Goal: Task Accomplishment & Management: Use online tool/utility

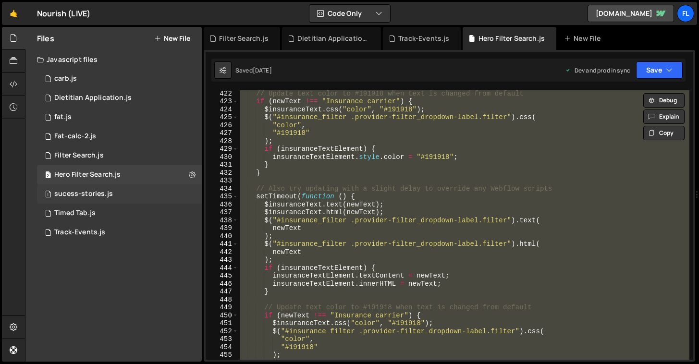
scroll to position [3337, 0]
click at [131, 100] on div "1 Dietitian Application.js 0" at bounding box center [119, 97] width 165 height 19
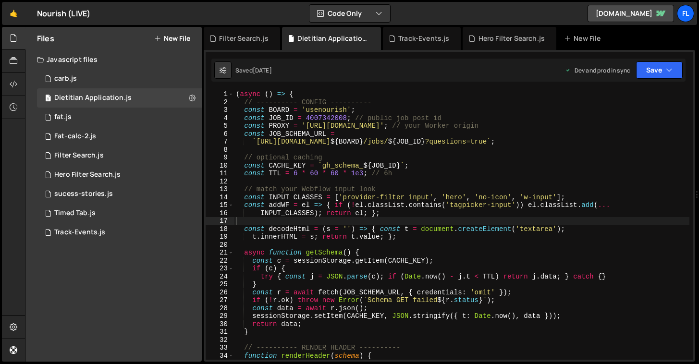
type textarea "const CACHE_KEY = `gh_schema_${JOB_ID}`;"
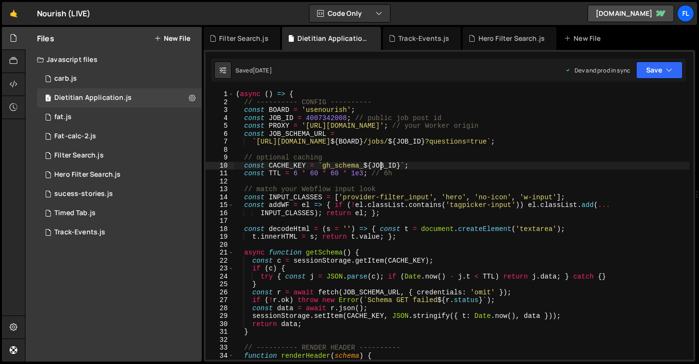
click at [381, 162] on div "( async ( ) => { // ---------- CONFIG ---------- const BOARD = 'usenourish' ; c…" at bounding box center [461, 232] width 455 height 285
click at [378, 152] on div "( async ( ) => { // ---------- CONFIG ---------- const BOARD = 'usenourish' ; c…" at bounding box center [461, 232] width 455 height 285
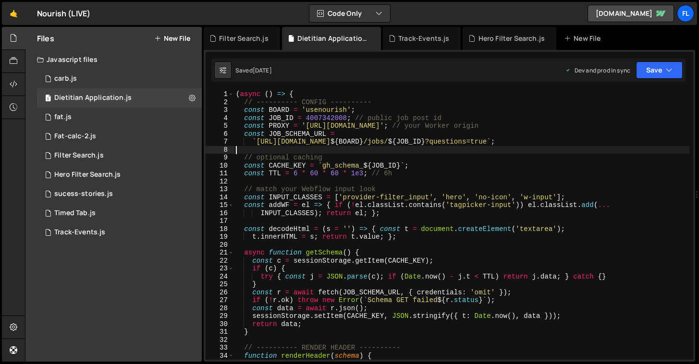
type textarea "})();"
paste textarea
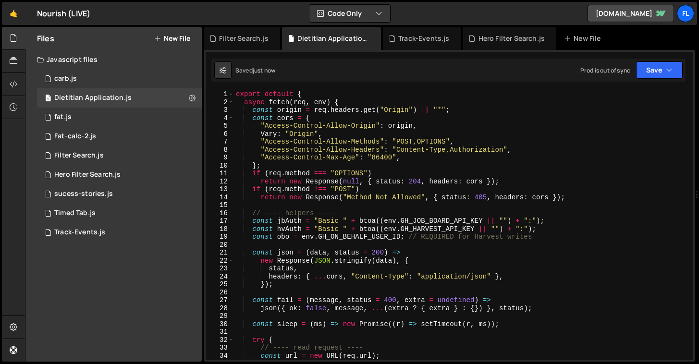
scroll to position [0, 0]
click at [475, 195] on div "export default { async fetch ( req , env ) { const origin = req . headers . get…" at bounding box center [461, 232] width 455 height 285
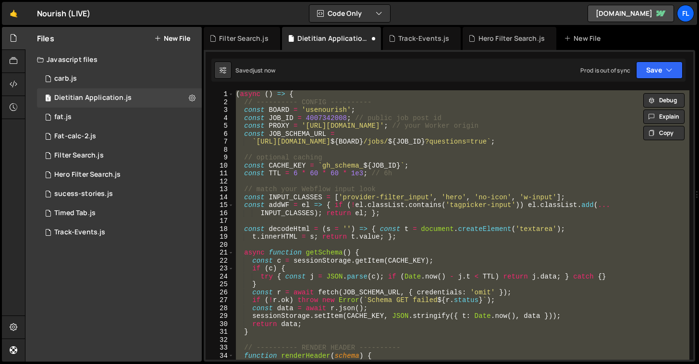
click at [463, 207] on div "( async ( ) => { // ---------- CONFIG ---------- const BOARD = 'usenourish' ; c…" at bounding box center [461, 224] width 455 height 269
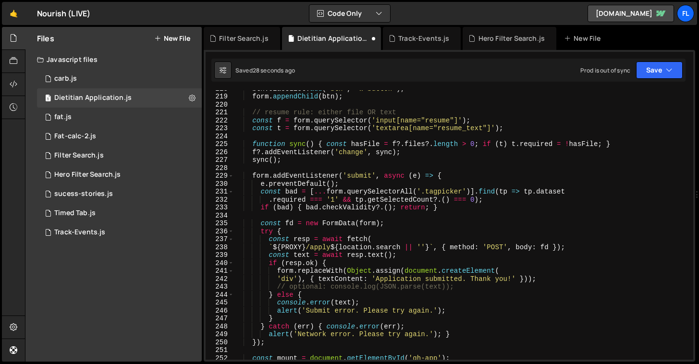
scroll to position [1937, 0]
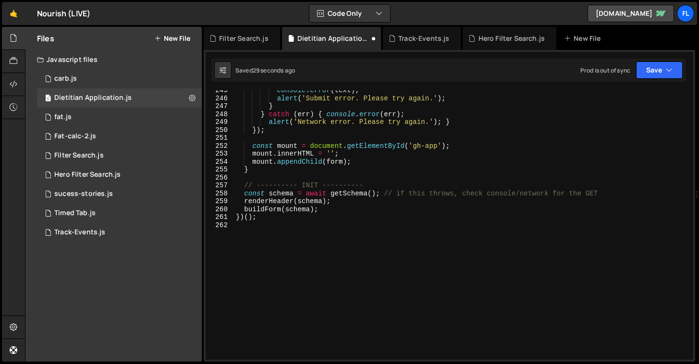
type textarea "})();"
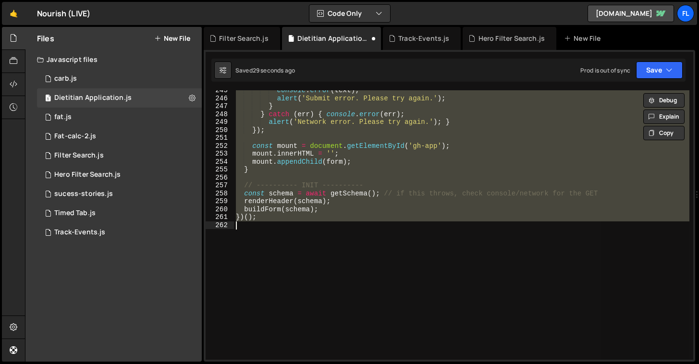
click at [492, 234] on div "console . error ( text ) ; alert ( 'Submit error. Please try again.' ) ; } } ca…" at bounding box center [461, 224] width 455 height 269
type textarea "})();"
paste textarea
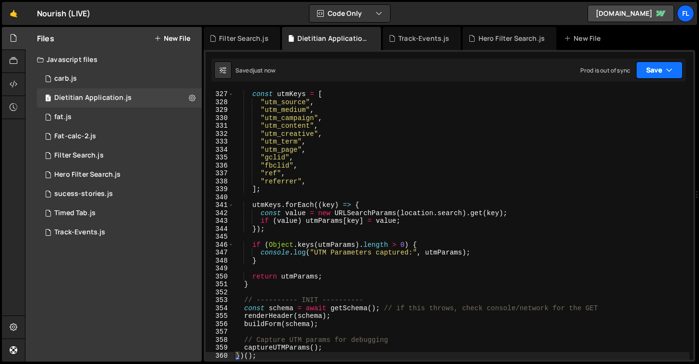
click at [645, 70] on button "Save" at bounding box center [659, 69] width 47 height 17
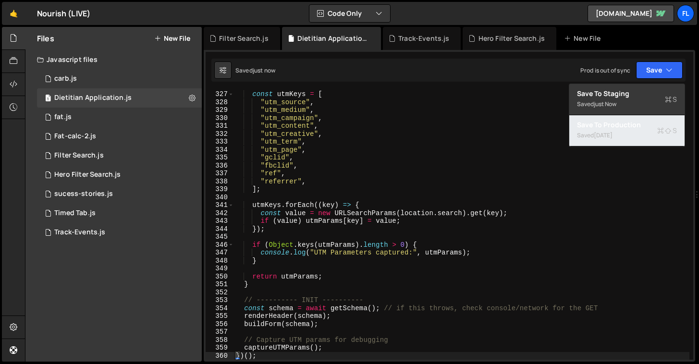
click at [625, 126] on div "Save to Production S" at bounding box center [627, 125] width 100 height 10
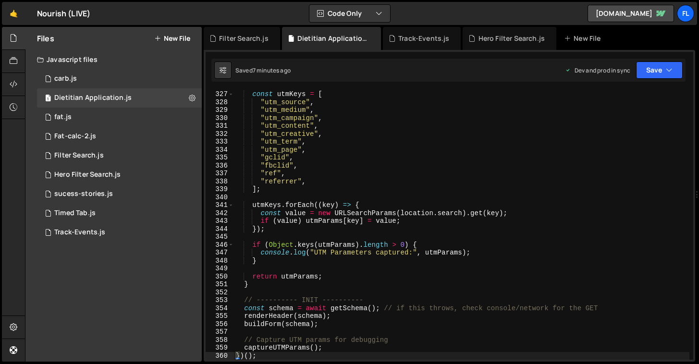
click at [444, 155] on div "const utmKeys = [ "utm_source" , "utm_medium" , "utm_campaign" , "utm_content" …" at bounding box center [461, 232] width 455 height 285
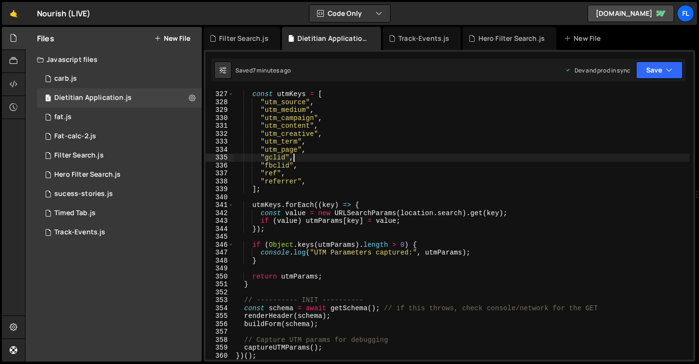
type textarea "})();"
paste textarea
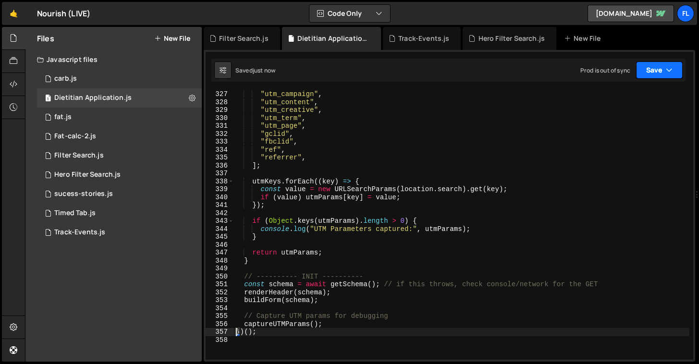
click at [645, 69] on button "Save" at bounding box center [659, 69] width 47 height 17
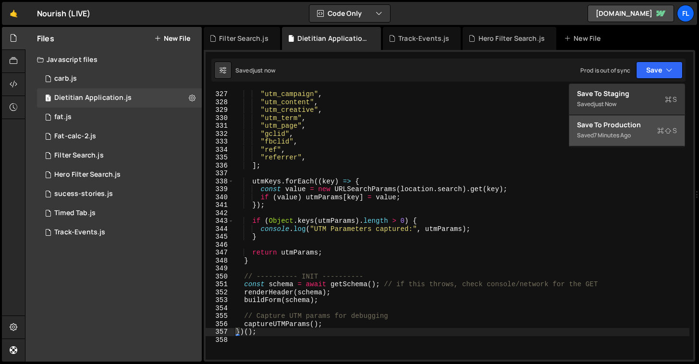
click at [612, 125] on div "Save to Production S" at bounding box center [627, 125] width 100 height 10
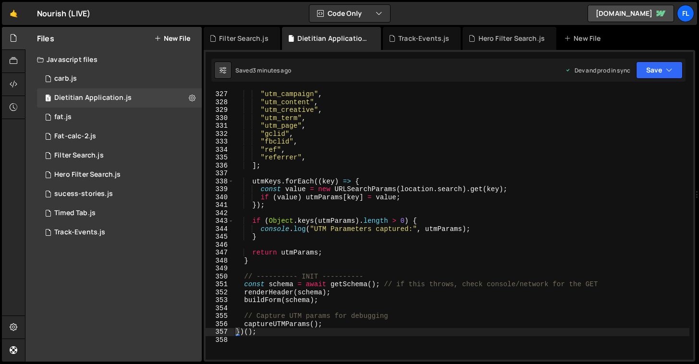
click at [377, 148] on div ""utm_campaign" , "utm_content" , "utm_creative" , "utm_term" , "utm_page" , "gc…" at bounding box center [461, 232] width 455 height 285
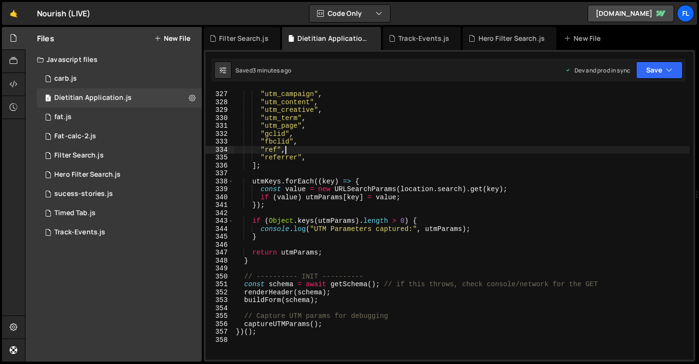
type textarea "})();"
paste textarea
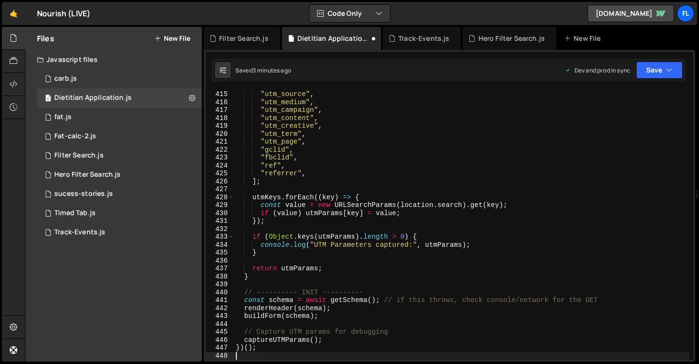
scroll to position [3281, 0]
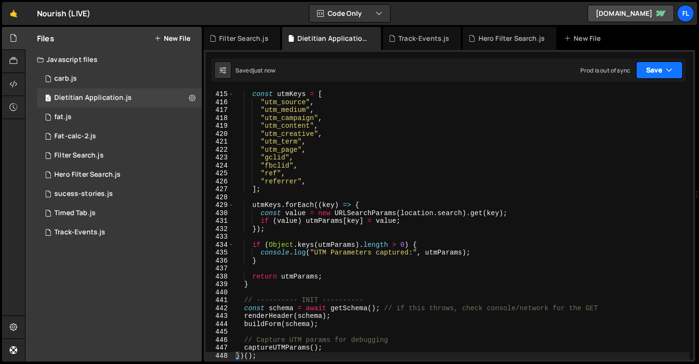
click at [651, 70] on button "Save" at bounding box center [659, 69] width 47 height 17
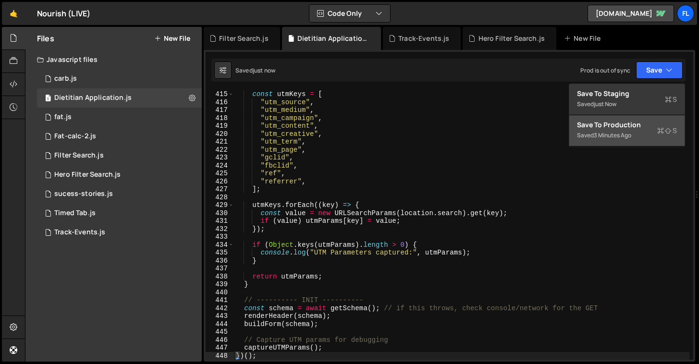
click at [625, 130] on div "Saved 3 minutes ago" at bounding box center [627, 136] width 100 height 12
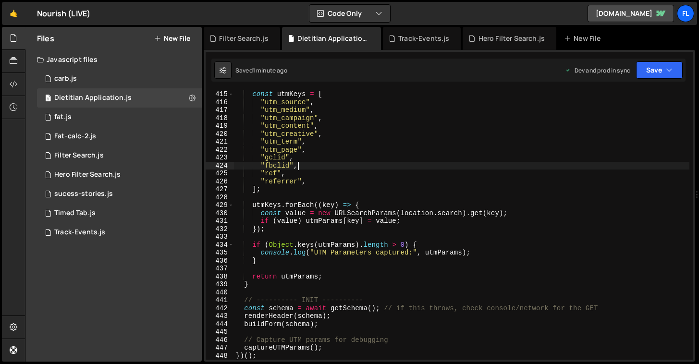
click at [394, 166] on div "const utmKeys = [ "utm_source" , "utm_medium" , "utm_campaign" , "utm_content" …" at bounding box center [461, 232] width 455 height 285
type textarea "})();"
paste textarea
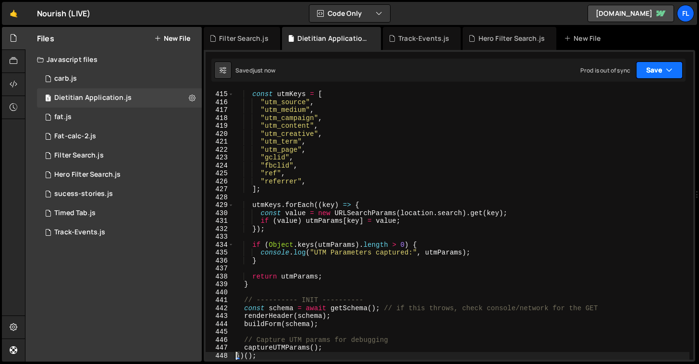
click at [653, 67] on button "Save" at bounding box center [659, 69] width 47 height 17
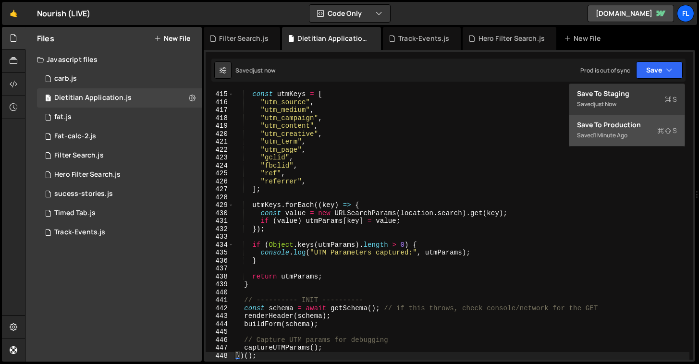
click at [632, 132] on div "Saved 1 minute ago" at bounding box center [627, 136] width 100 height 12
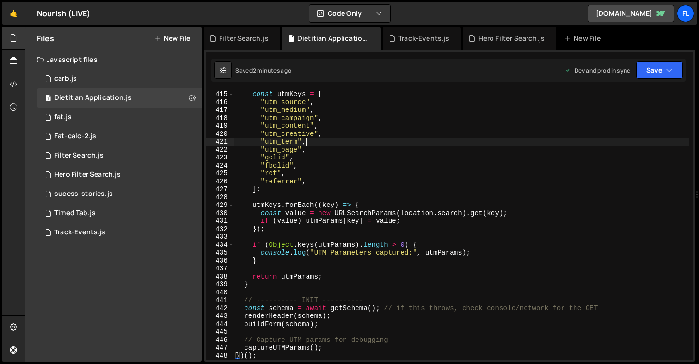
click at [359, 139] on div "const utmKeys = [ "utm_source" , "utm_medium" , "utm_campaign" , "utm_content" …" at bounding box center [461, 232] width 455 height 285
type textarea "})();"
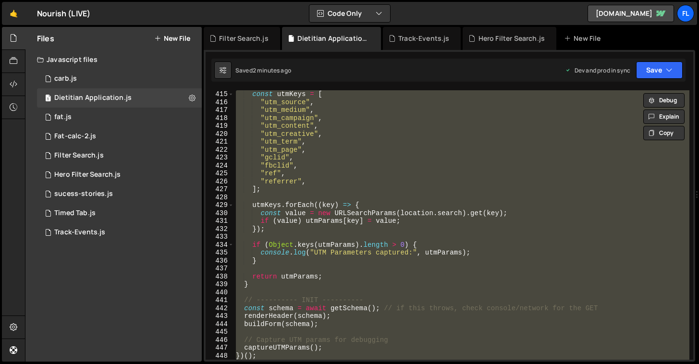
paste textarea
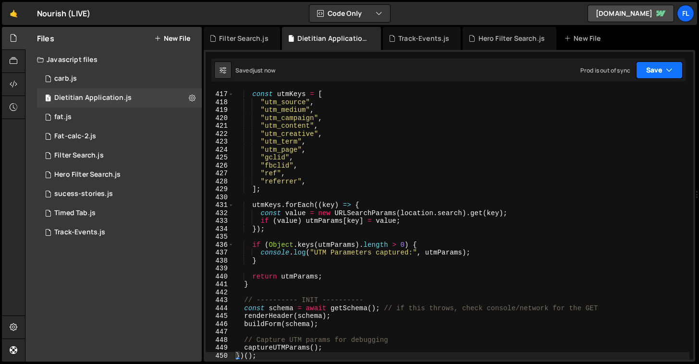
click at [660, 64] on button "Save" at bounding box center [659, 69] width 47 height 17
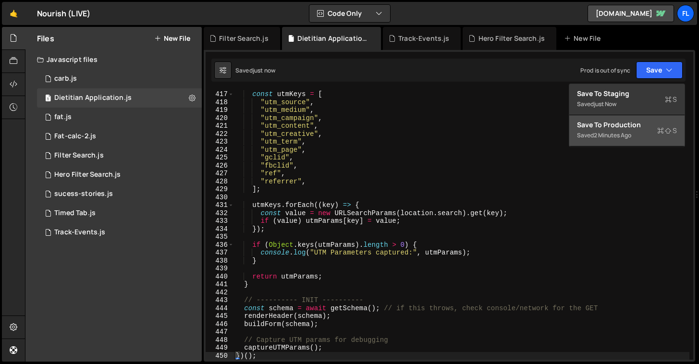
click at [644, 125] on div "Save to Production S" at bounding box center [627, 125] width 100 height 10
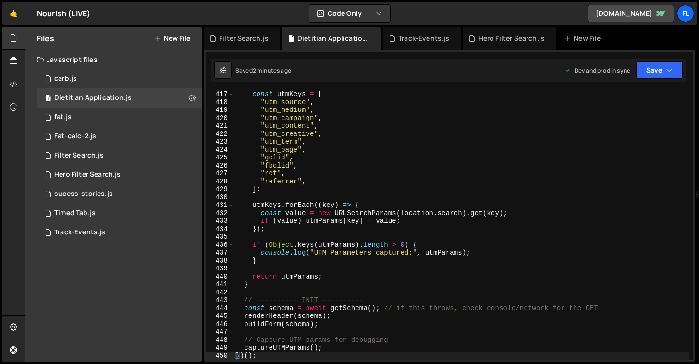
click at [490, 158] on div "const utmKeys = [ "utm_source" , "utm_medium" , "utm_campaign" , "utm_content" …" at bounding box center [461, 232] width 455 height 285
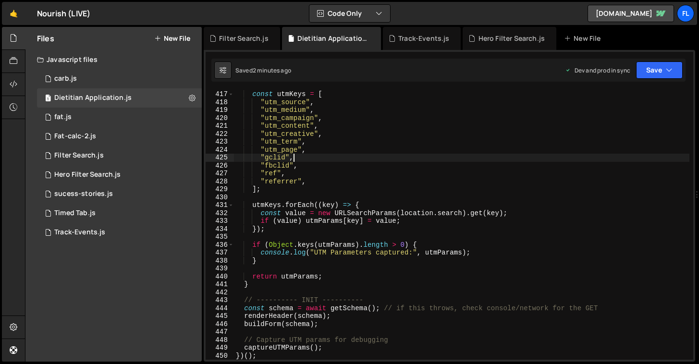
type textarea "})();"
paste textarea
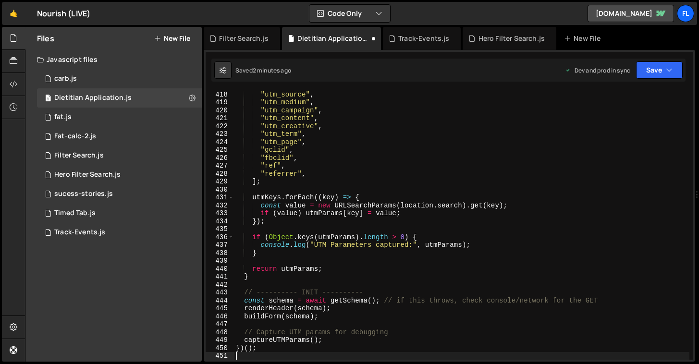
scroll to position [3304, 0]
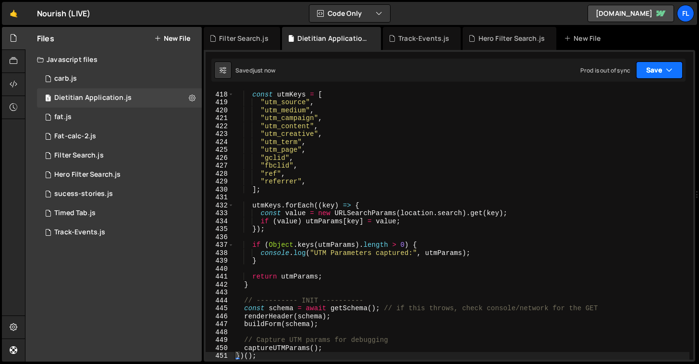
drag, startPoint x: 647, startPoint y: 71, endPoint x: 642, endPoint y: 101, distance: 30.7
click at [647, 70] on button "Save" at bounding box center [659, 69] width 47 height 17
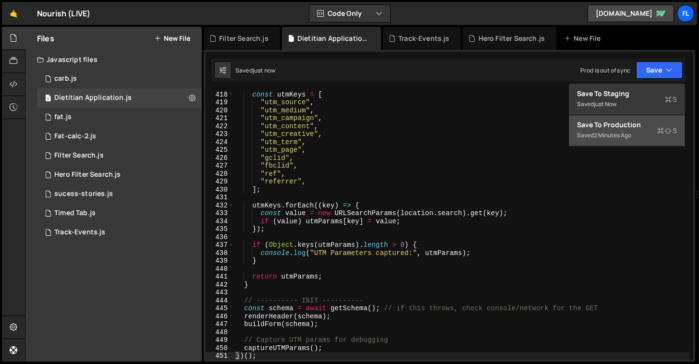
click at [636, 122] on div "Save to Production S" at bounding box center [627, 125] width 100 height 10
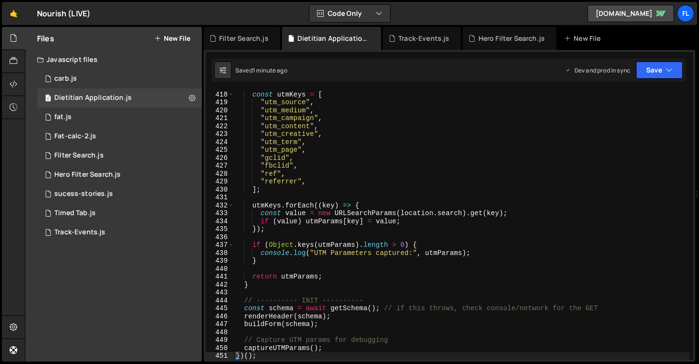
click at [354, 170] on div "const utmKeys = [ "utm_source" , "utm_medium" , "utm_campaign" , "utm_content" …" at bounding box center [461, 232] width 455 height 285
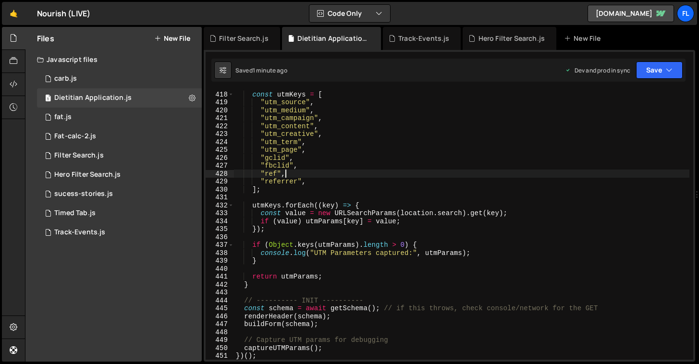
type textarea "})();"
paste textarea
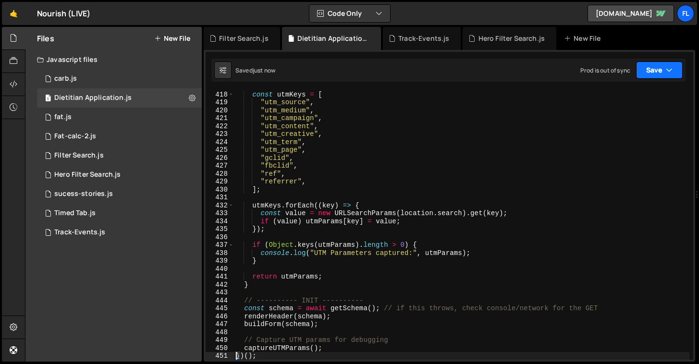
click at [657, 66] on button "Save" at bounding box center [659, 69] width 47 height 17
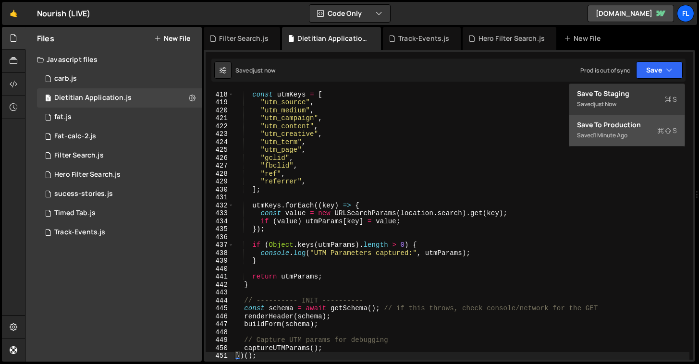
click at [624, 130] on div "Saved 1 minute ago" at bounding box center [627, 136] width 100 height 12
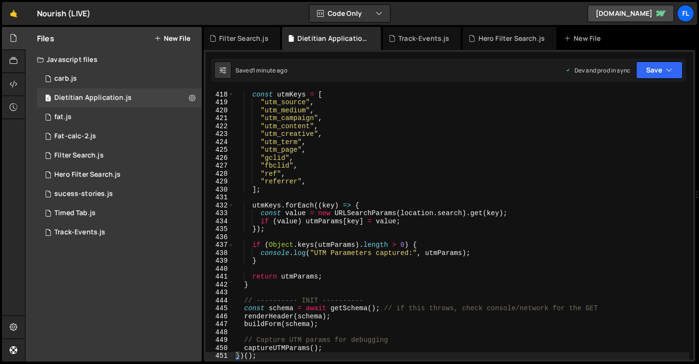
click at [288, 214] on div "const utmKeys = [ "utm_source" , "utm_medium" , "utm_campaign" , "utm_content" …" at bounding box center [461, 232] width 455 height 285
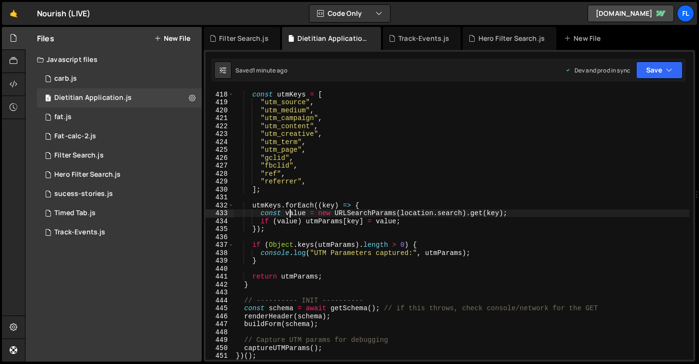
click at [367, 188] on div "const utmKeys = [ "utm_source" , "utm_medium" , "utm_campaign" , "utm_content" …" at bounding box center [461, 232] width 455 height 285
type textarea "})();"
paste textarea
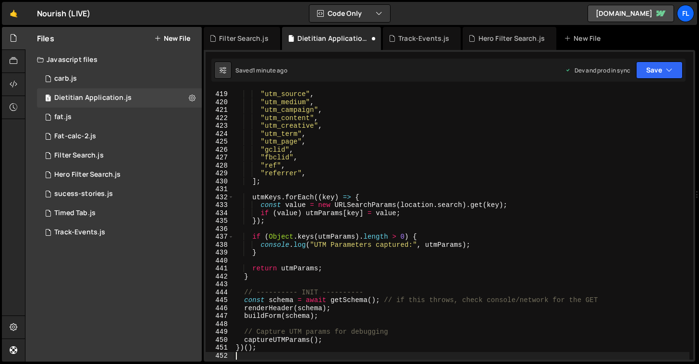
scroll to position [3312, 0]
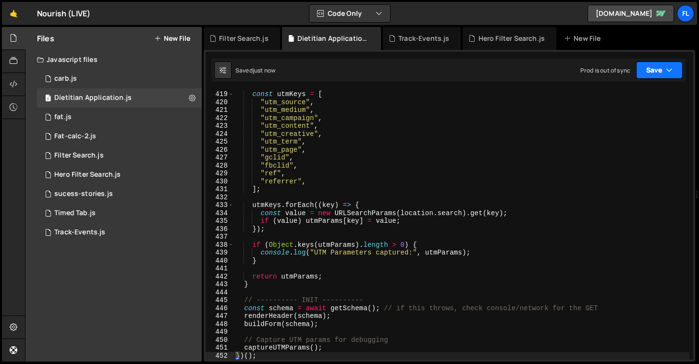
click at [646, 71] on button "Save" at bounding box center [659, 69] width 47 height 17
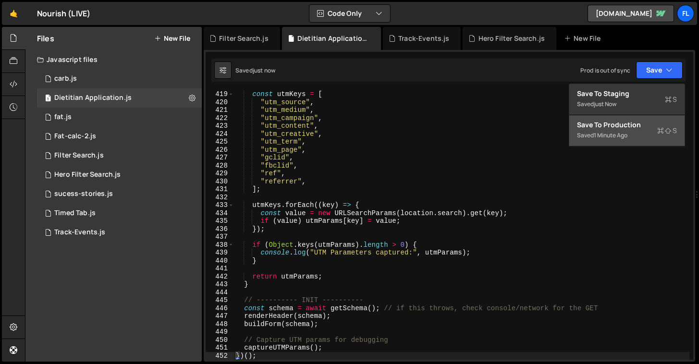
click at [627, 131] on div "Saved 1 minute ago" at bounding box center [627, 136] width 100 height 12
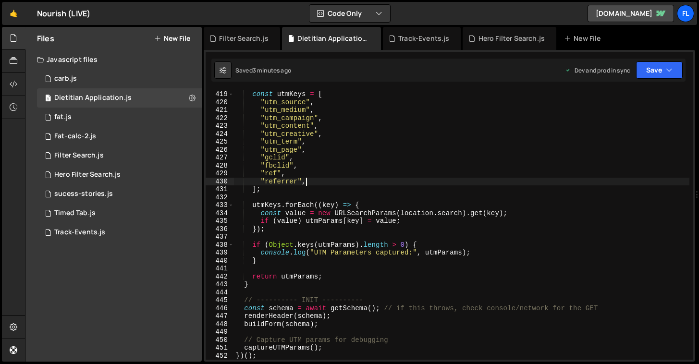
click at [497, 183] on div "const utmKeys = [ "utm_source" , "utm_medium" , "utm_campaign" , "utm_content" …" at bounding box center [461, 232] width 455 height 285
type textarea "})();"
paste textarea
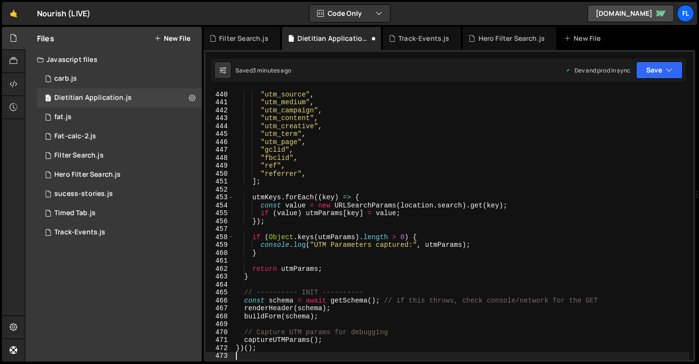
scroll to position [3479, 0]
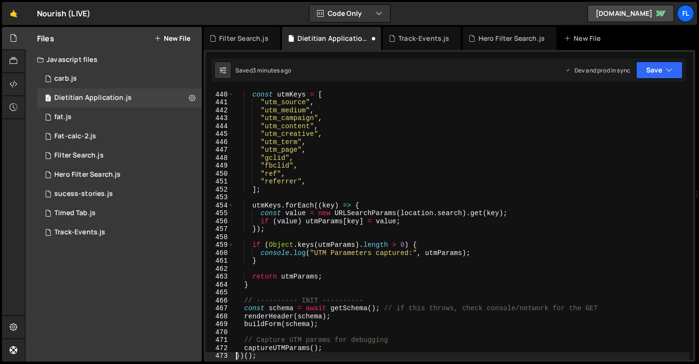
type textarea "})();"
click at [651, 73] on button "Save" at bounding box center [659, 69] width 47 height 17
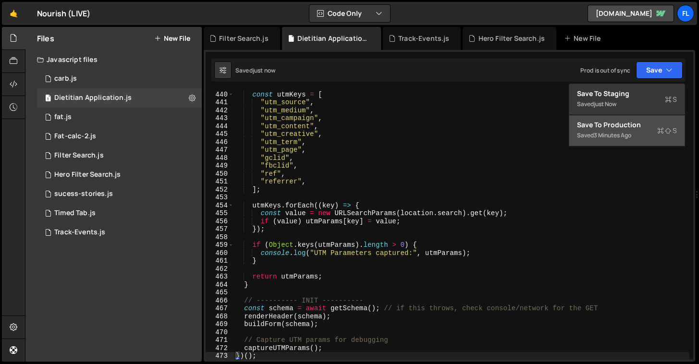
click at [632, 127] on div "Save to Production S" at bounding box center [627, 125] width 100 height 10
